Goal: Transaction & Acquisition: Purchase product/service

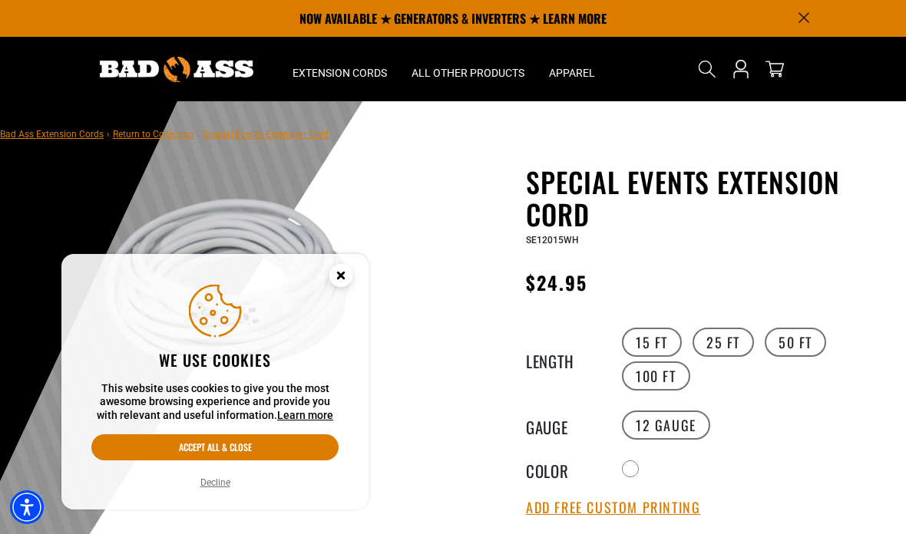
click at [137, 454] on button "Accept all & close" at bounding box center [214, 447] width 247 height 26
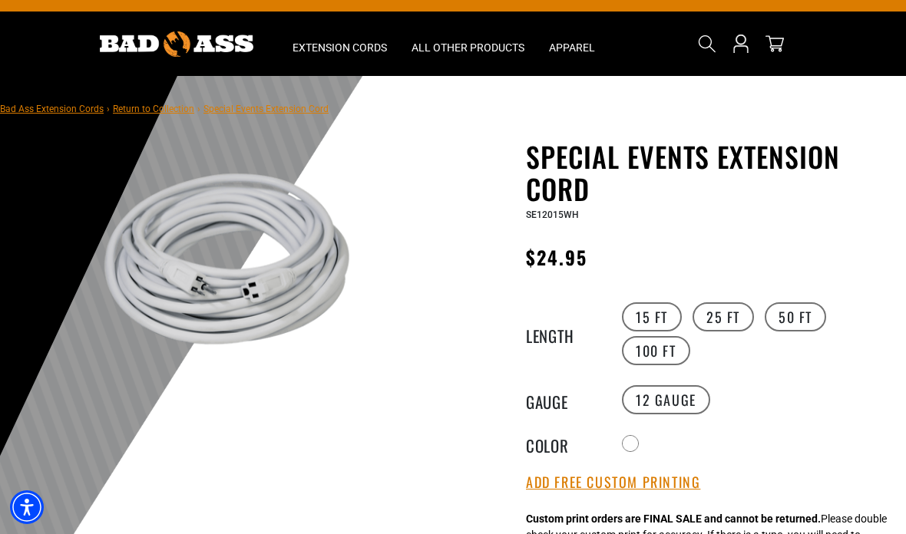
scroll to position [92, 0]
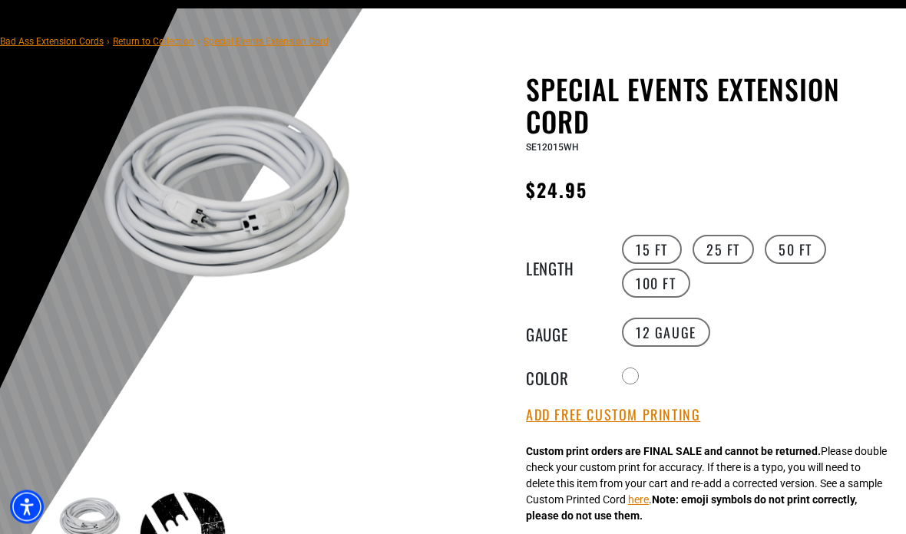
click at [689, 414] on button "Add Free Custom Printing" at bounding box center [613, 416] width 174 height 17
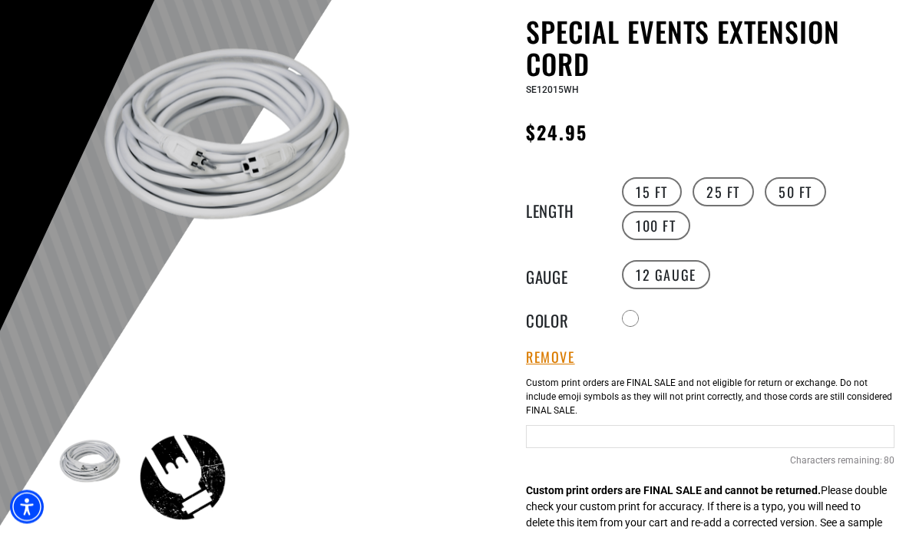
scroll to position [167, 0]
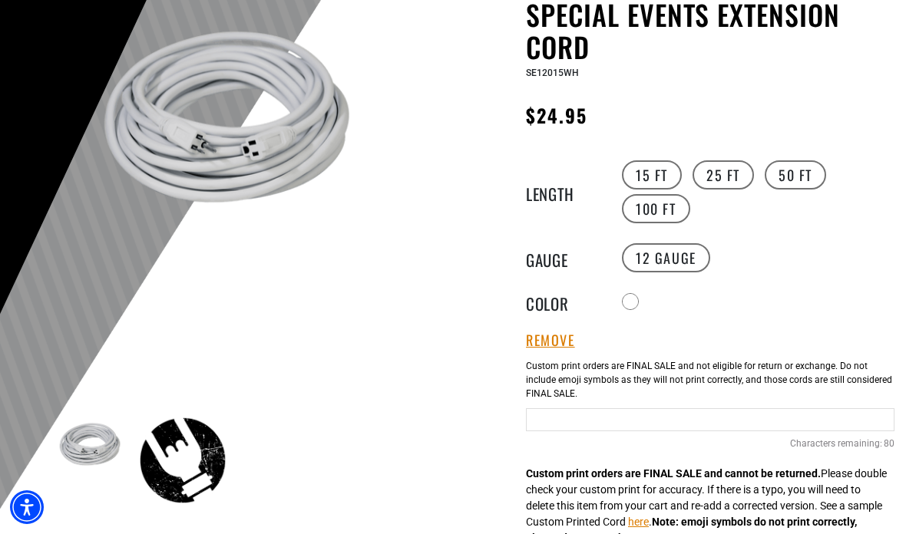
click at [750, 431] on input "Text field" at bounding box center [710, 419] width 368 height 23
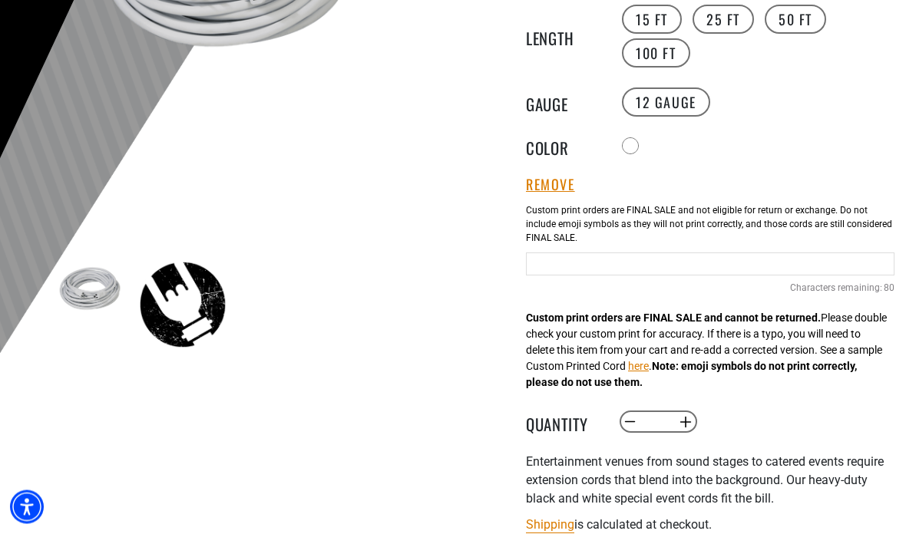
scroll to position [325, 0]
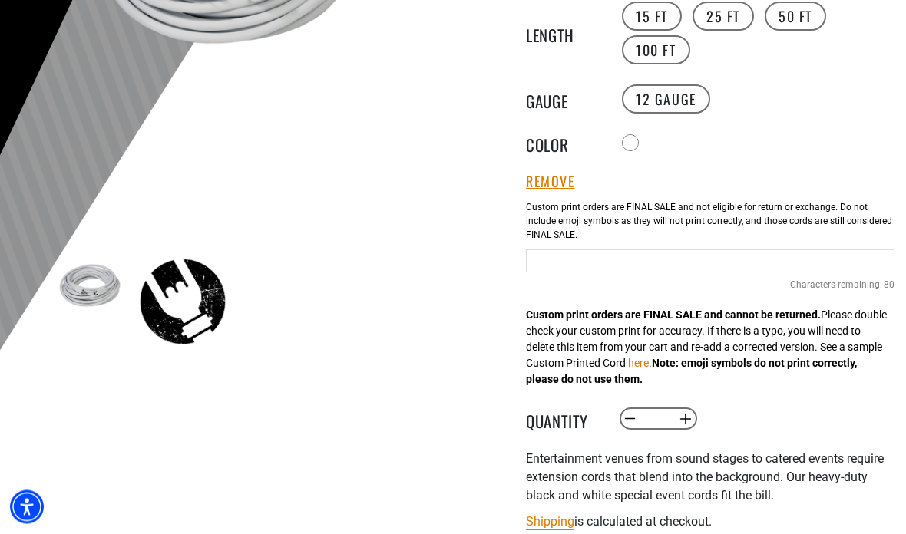
click at [725, 265] on input "Text field" at bounding box center [710, 261] width 368 height 23
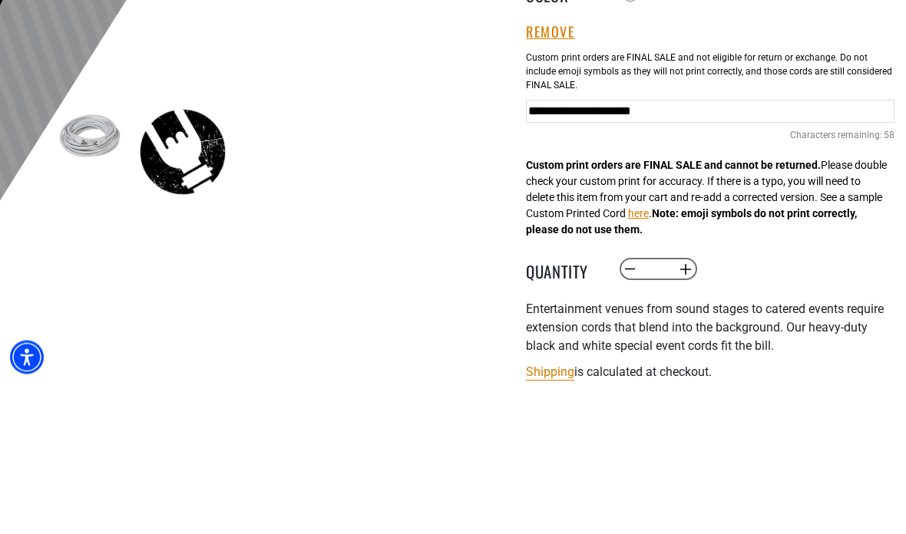
scroll to position [476, 0]
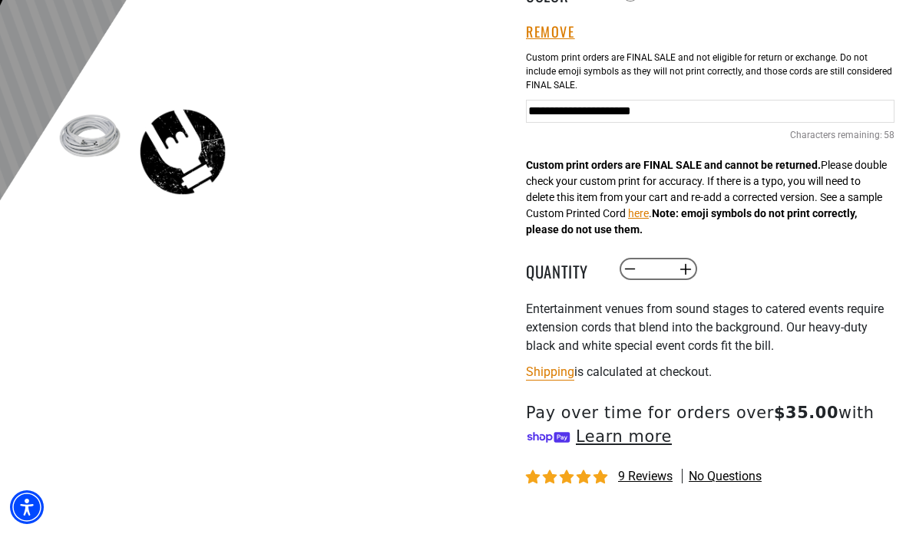
type input "**********"
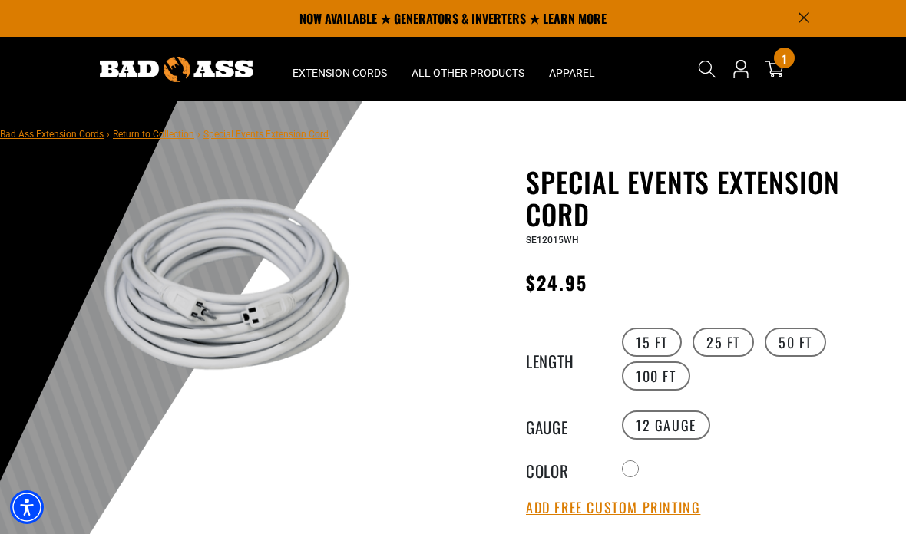
click at [780, 72] on icon at bounding box center [774, 69] width 18 height 18
click at [364, 81] on summary "Extension Cords" at bounding box center [339, 69] width 119 height 64
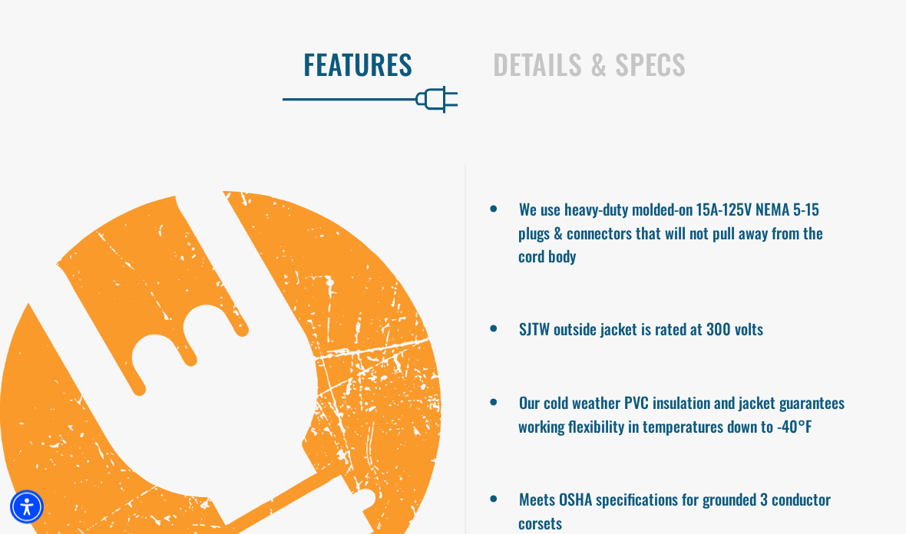
click at [635, 81] on h2 "Details & Specs" at bounding box center [683, 64] width 381 height 32
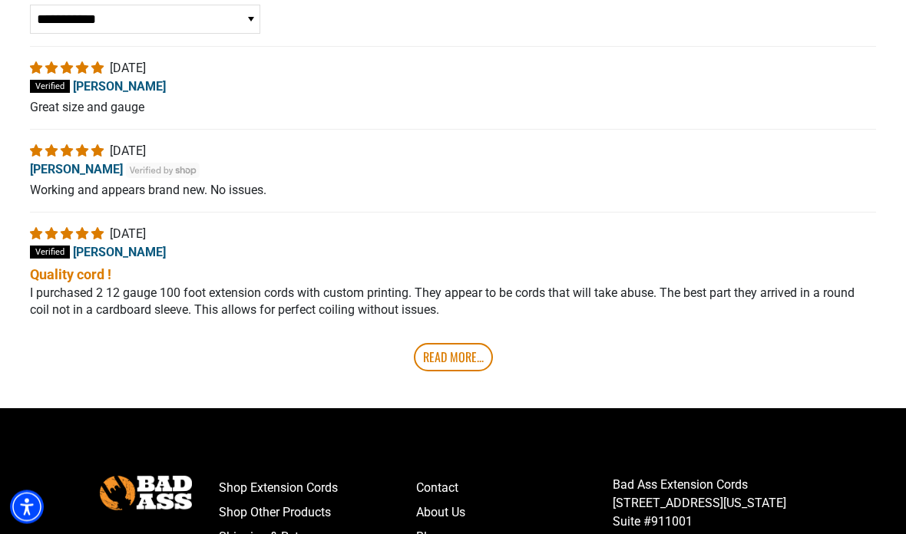
scroll to position [2714, 0]
click at [480, 371] on link "Read More..." at bounding box center [453, 357] width 79 height 28
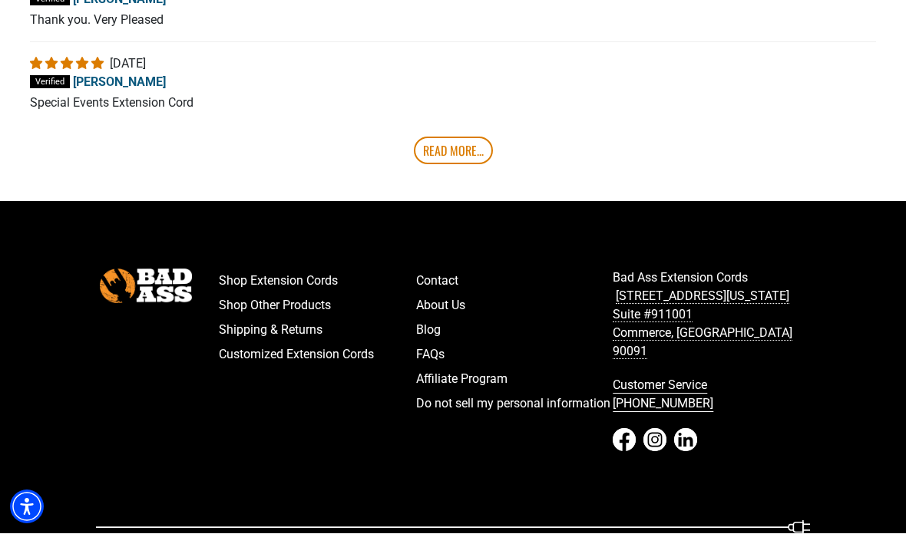
scroll to position [3181, 0]
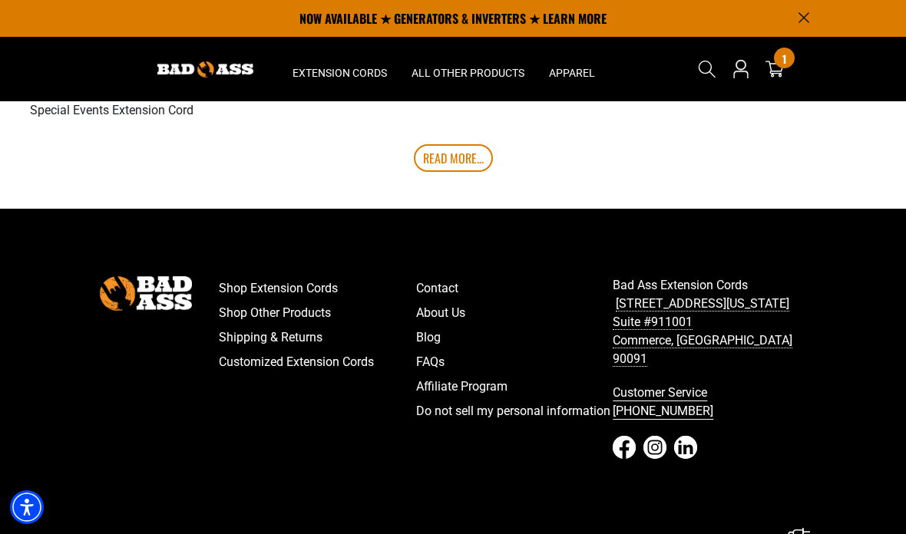
click at [437, 375] on link "FAQs" at bounding box center [514, 362] width 197 height 25
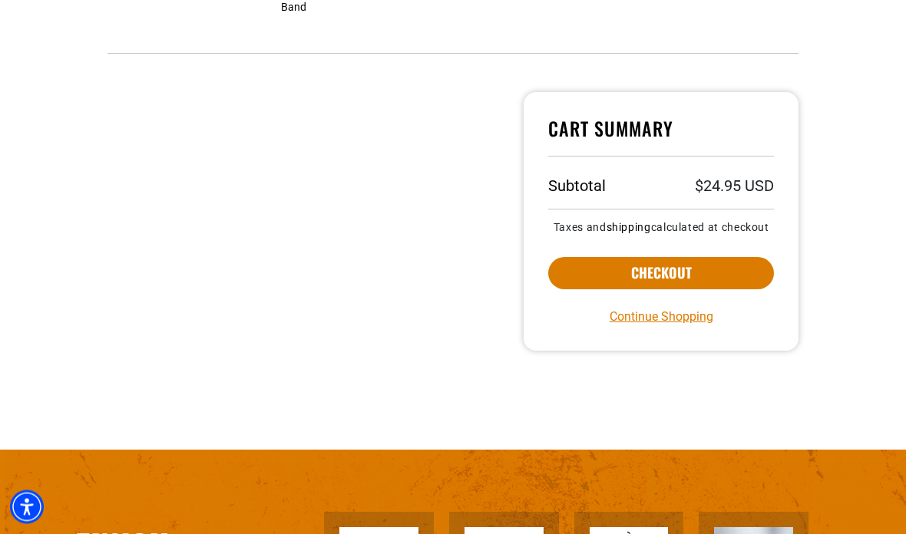
scroll to position [442, 0]
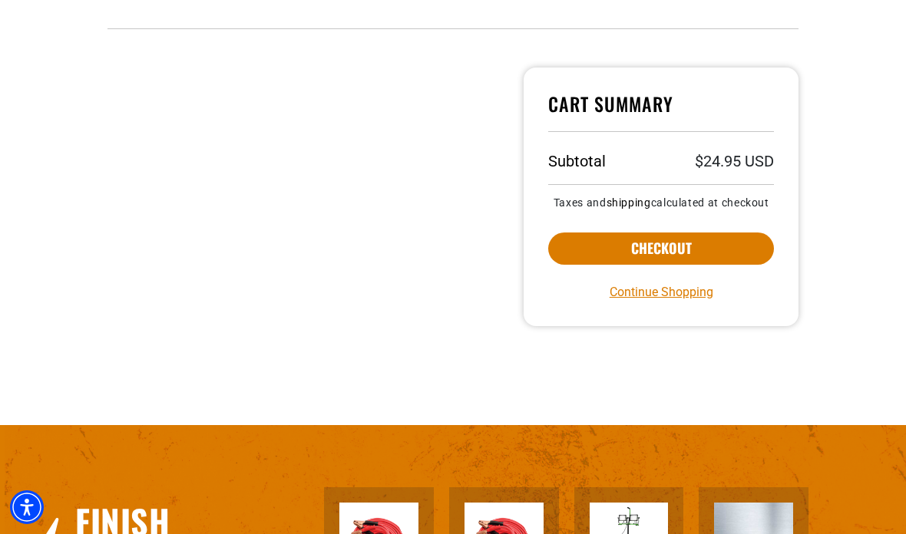
click at [734, 259] on button "Checkout" at bounding box center [661, 249] width 226 height 32
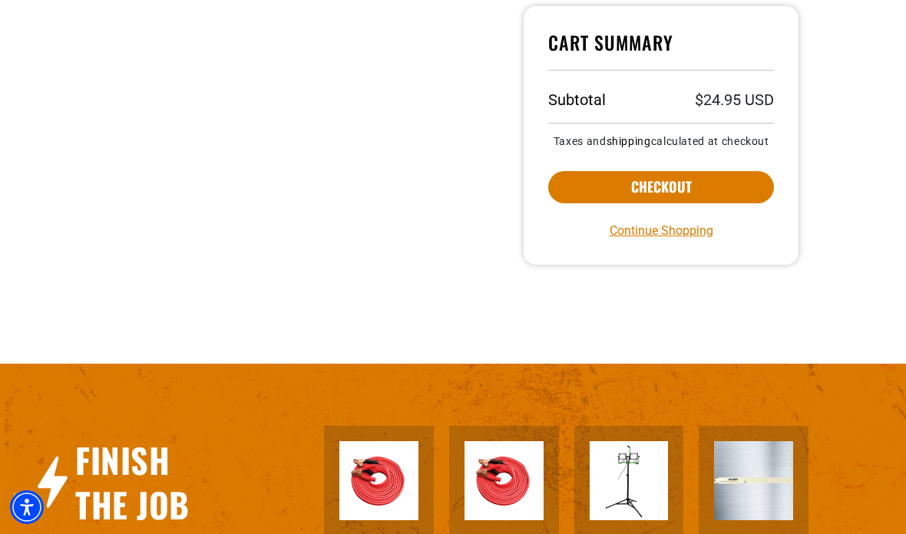
scroll to position [95, 0]
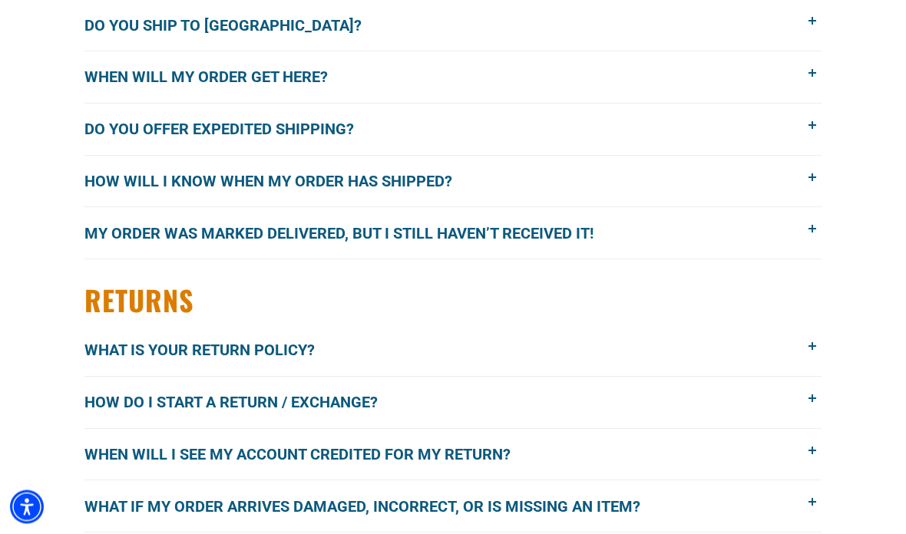
scroll to position [577, 0]
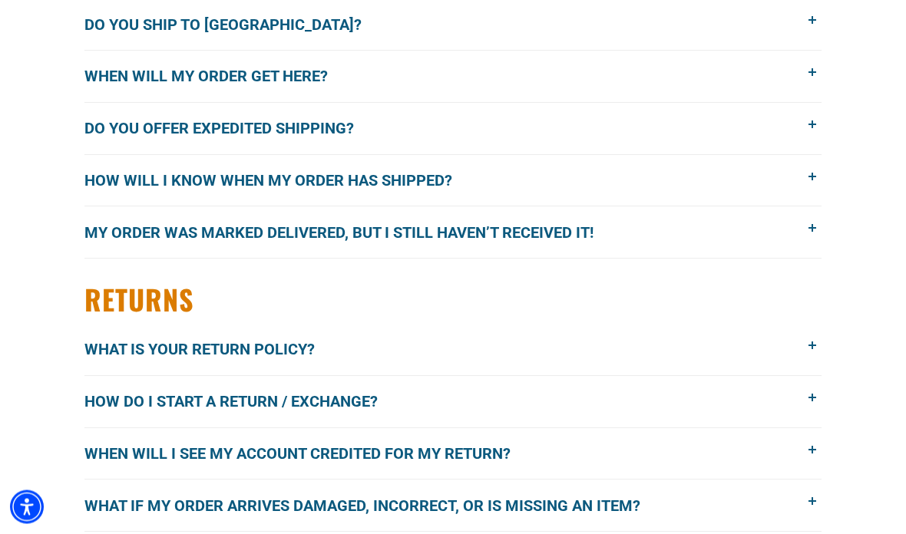
click at [120, 348] on span "What is your return policy?" at bounding box center [210, 349] width 253 height 23
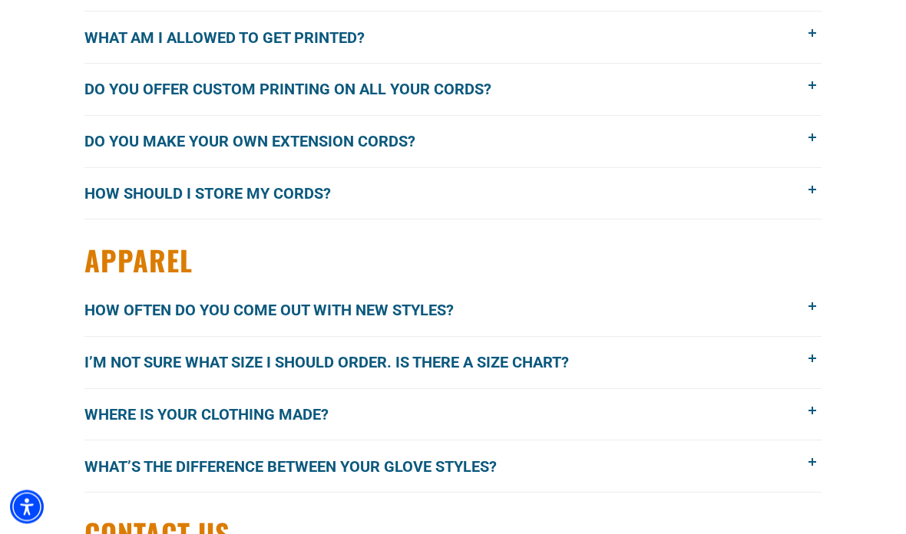
scroll to position [2124, 0]
click at [102, 141] on span "Do you make your own extension cords?" at bounding box center [261, 141] width 354 height 23
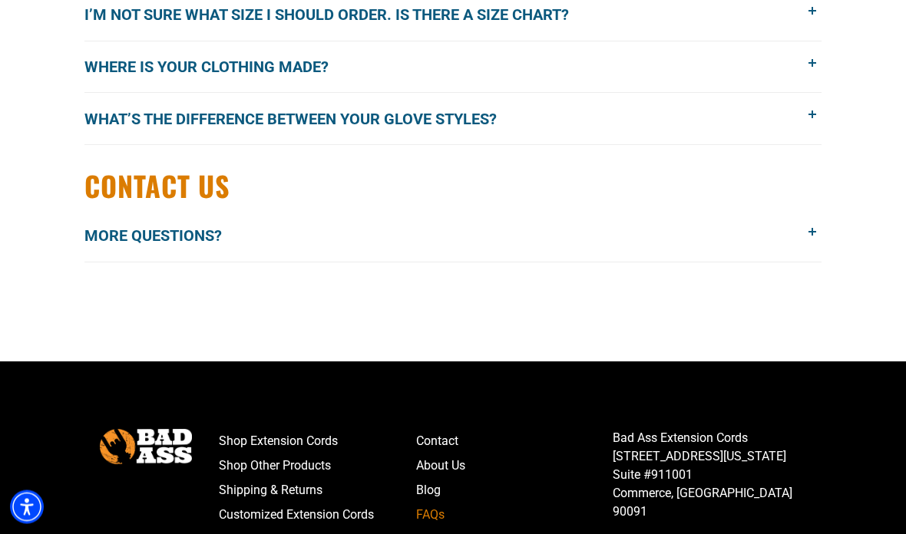
scroll to position [2456, 0]
click at [424, 494] on link "Blog" at bounding box center [514, 490] width 197 height 25
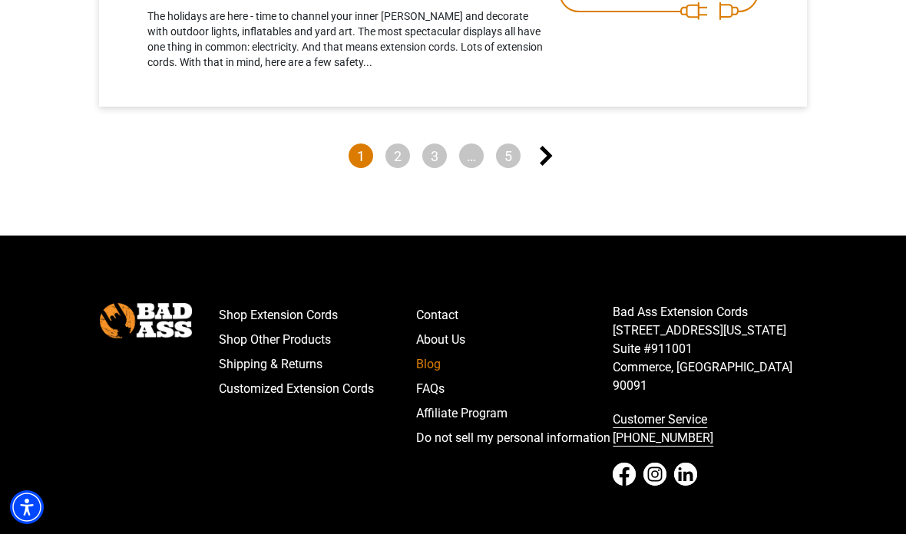
scroll to position [1624, 0]
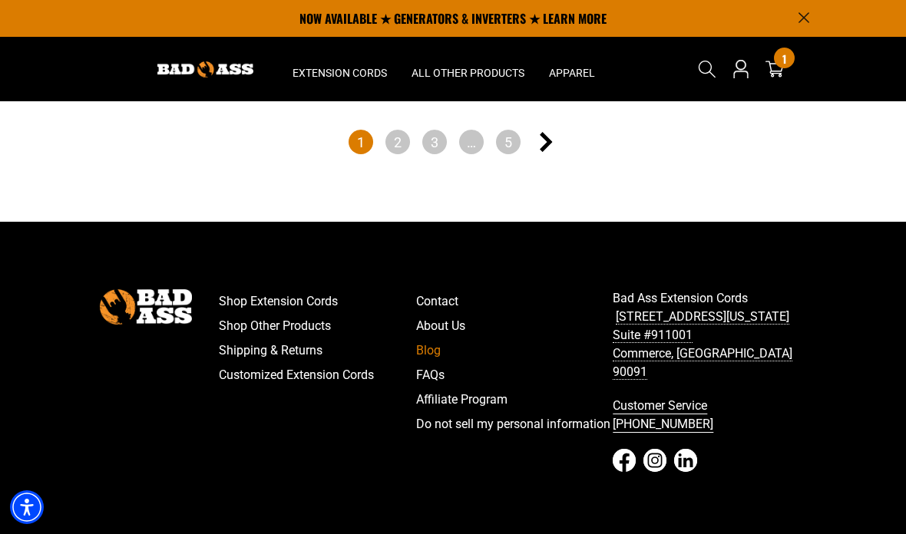
click at [434, 336] on link "About Us" at bounding box center [514, 326] width 197 height 25
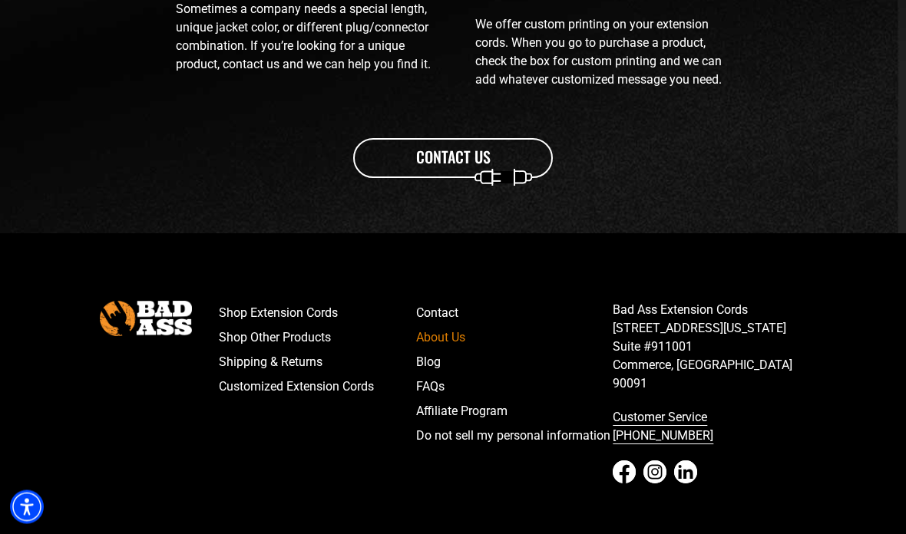
scroll to position [1900, 0]
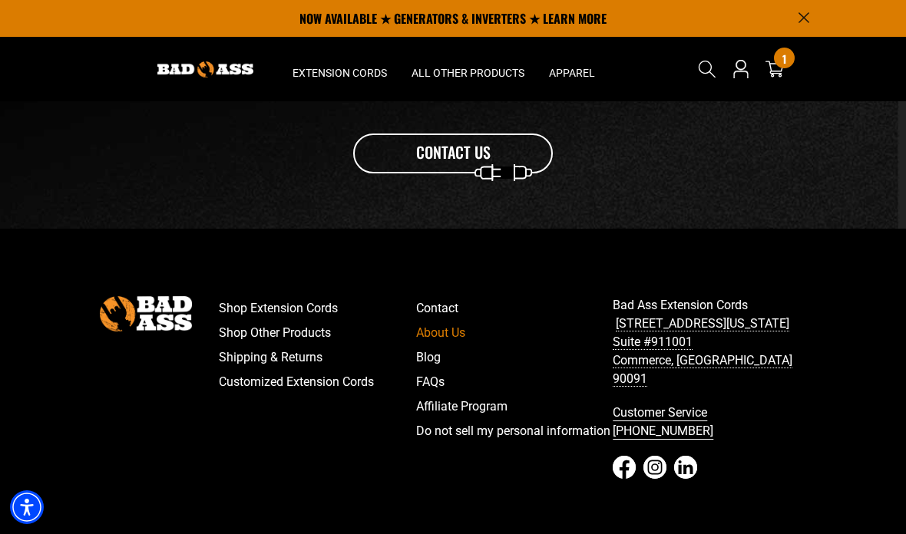
click at [659, 456] on icon "Instagram - open in a new tab" at bounding box center [654, 467] width 23 height 23
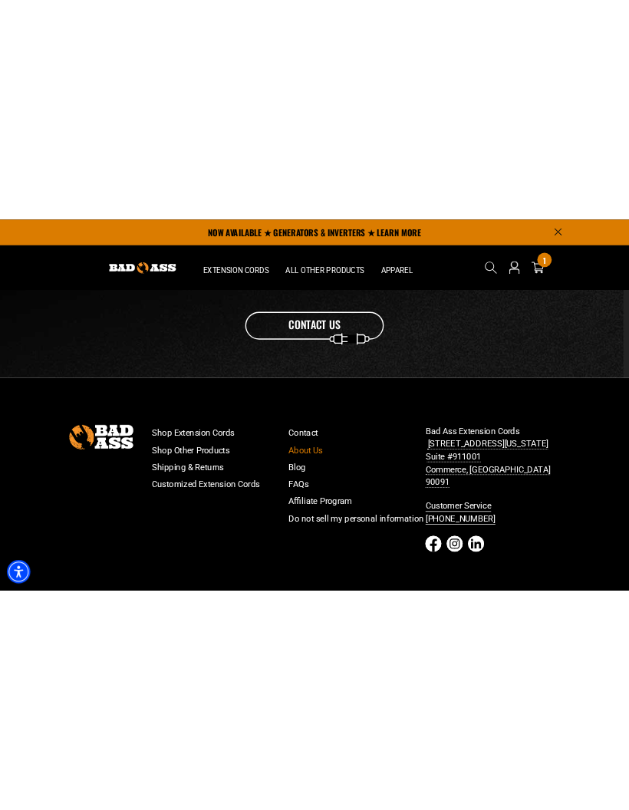
scroll to position [1685, 0]
